Goal: Information Seeking & Learning: Learn about a topic

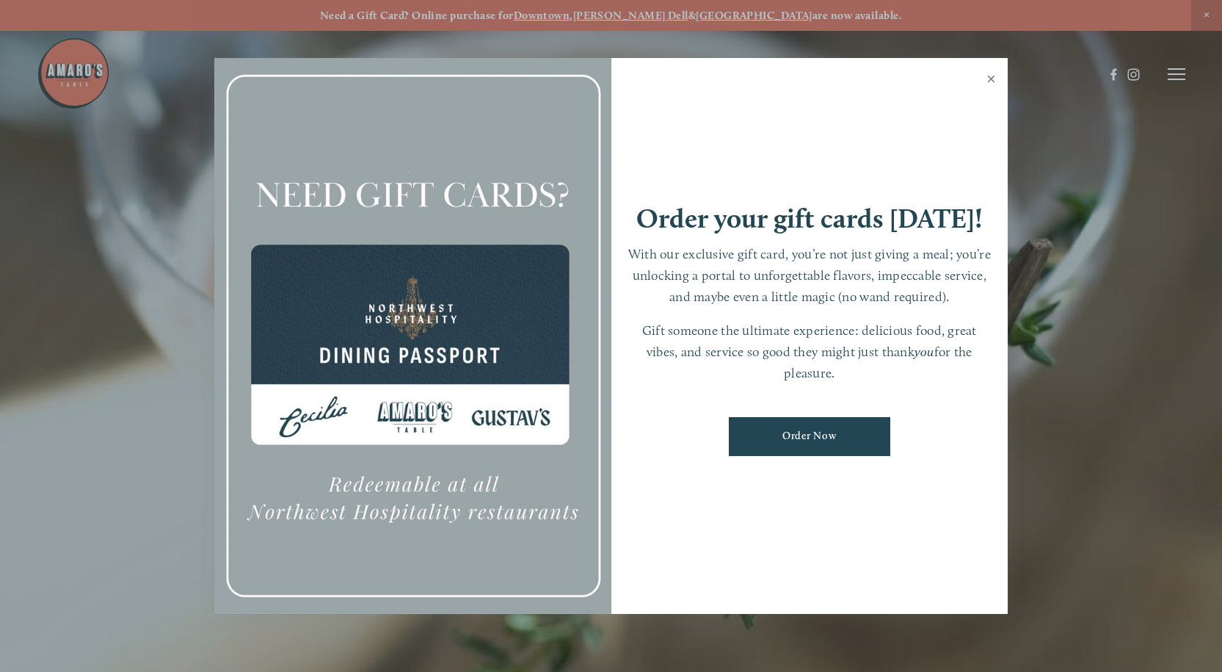
click at [987, 78] on link "Close" at bounding box center [991, 80] width 29 height 41
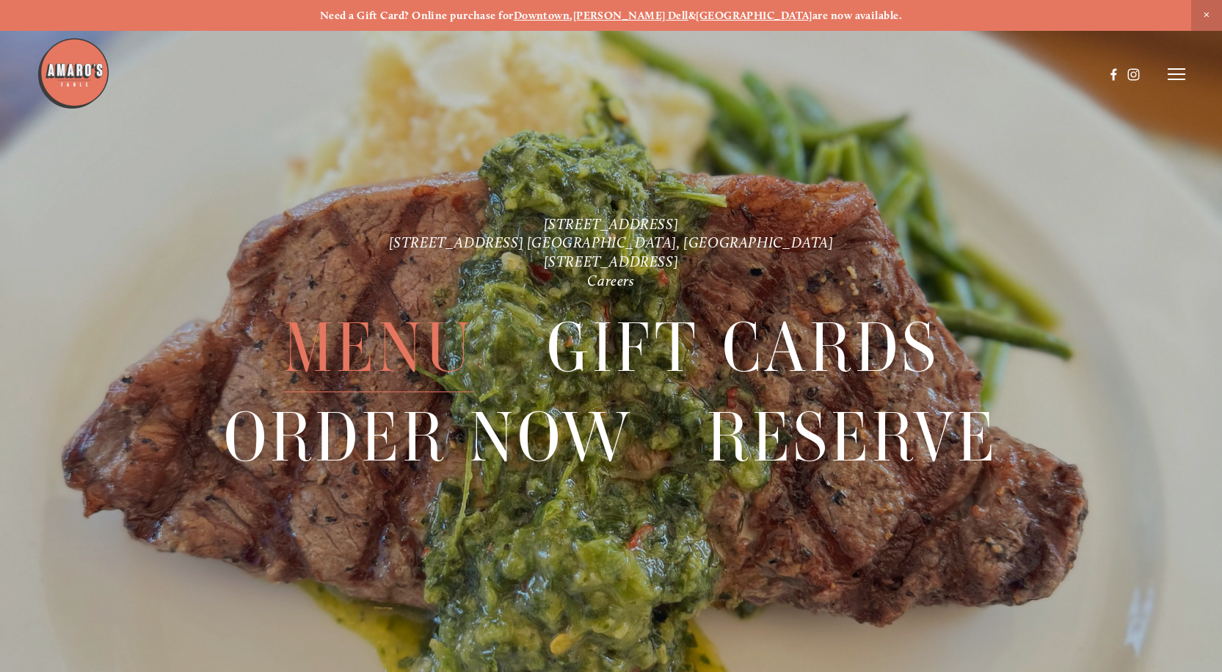
click at [396, 349] on span "Menu" at bounding box center [378, 347] width 191 height 89
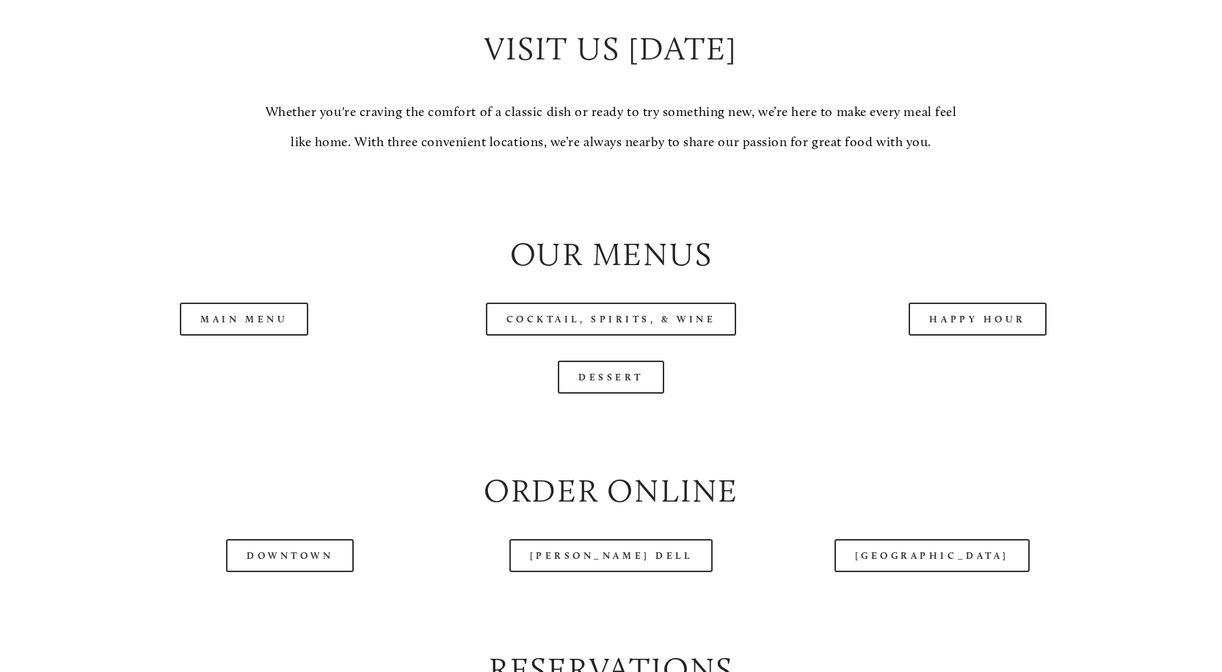
scroll to position [1394, 0]
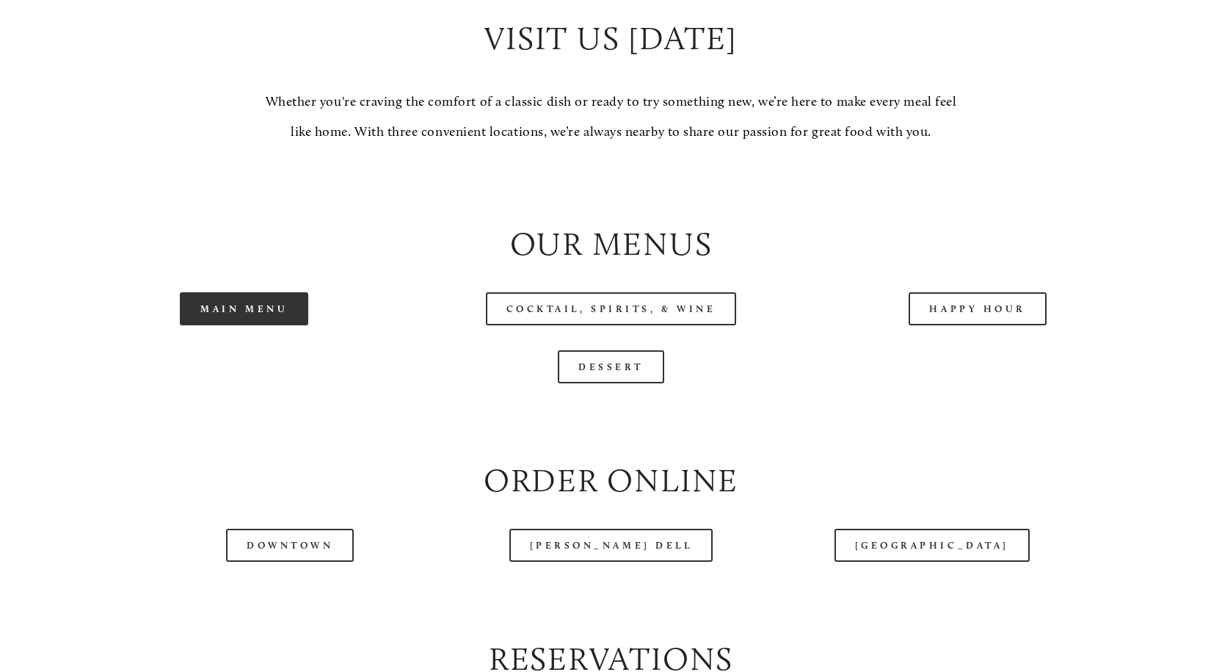
click at [241, 325] on link "Main Menu" at bounding box center [244, 308] width 128 height 33
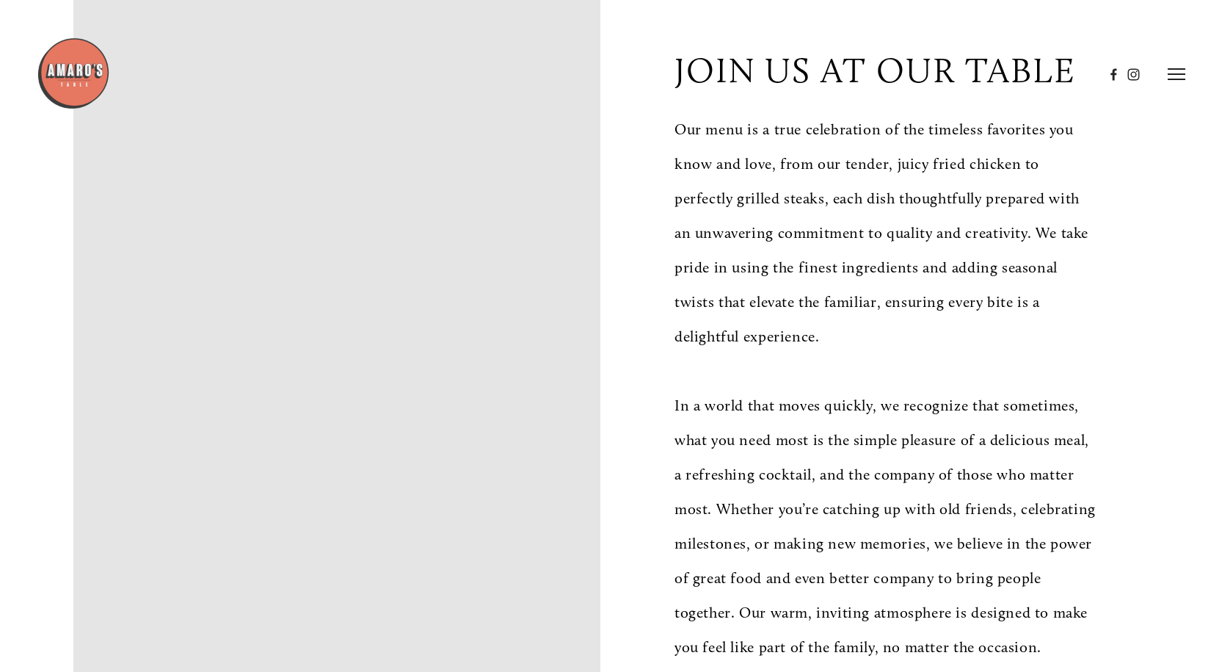
scroll to position [0, 0]
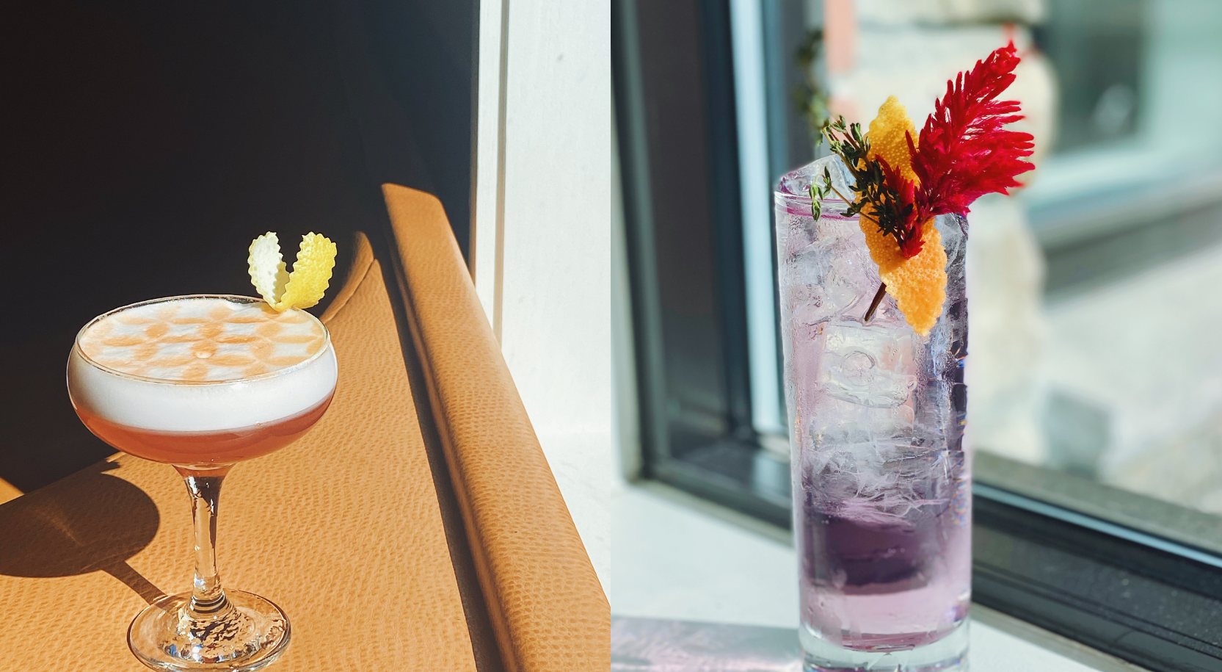
scroll to position [25080, 0]
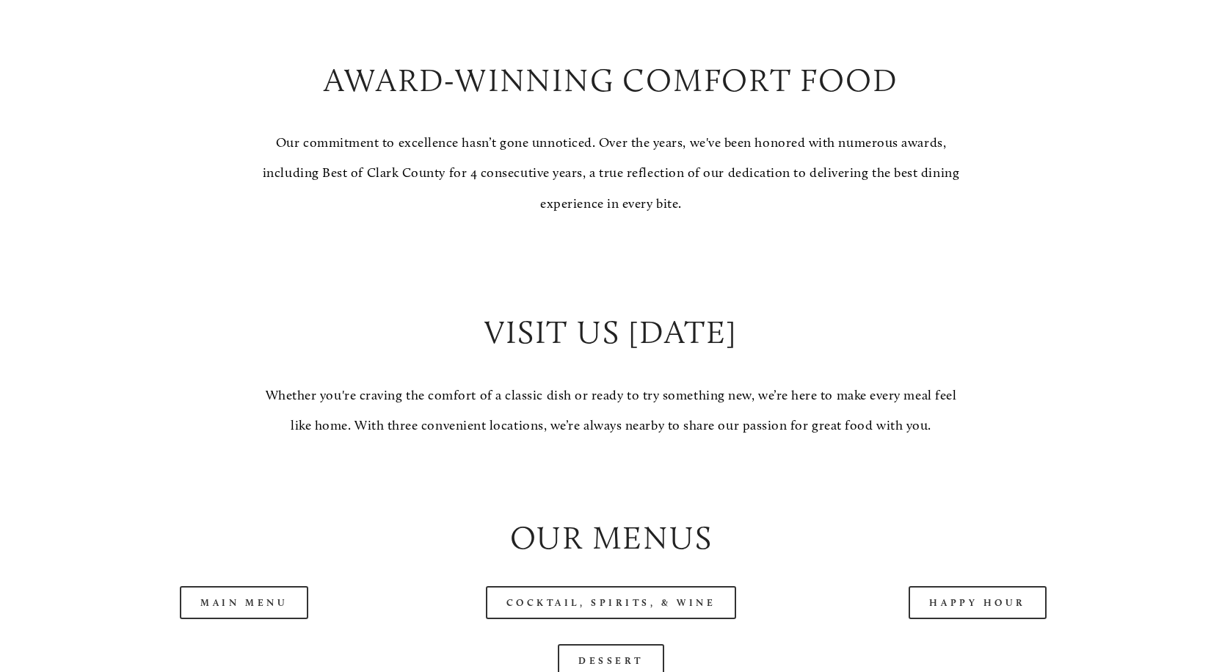
scroll to position [1394, 0]
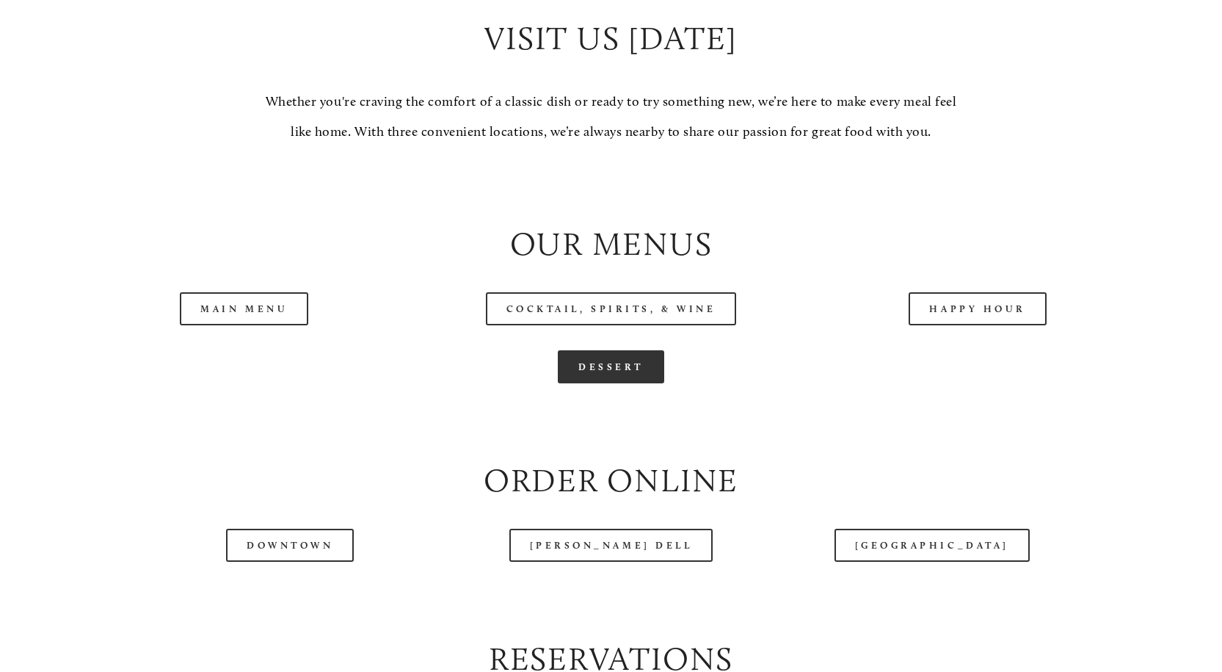
click at [611, 383] on link "Dessert" at bounding box center [611, 366] width 106 height 33
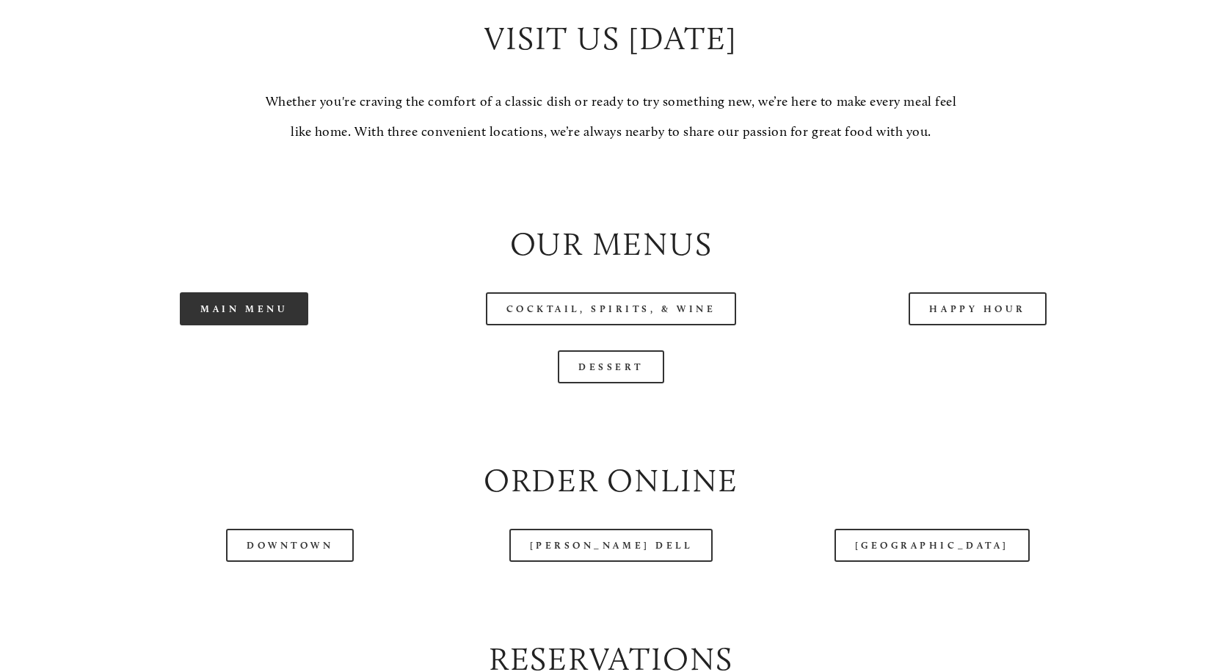
click at [249, 325] on link "Main Menu" at bounding box center [244, 308] width 128 height 33
